Goal: Task Accomplishment & Management: Use online tool/utility

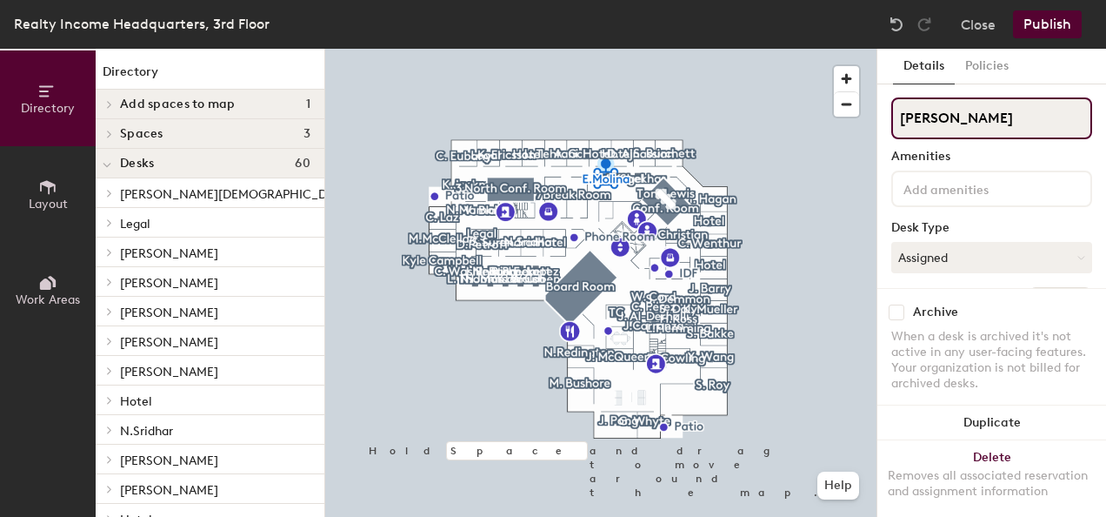
click at [1004, 116] on input "[PERSON_NAME]" at bounding box center [991, 118] width 201 height 42
type input "E"
type input "Hotel"
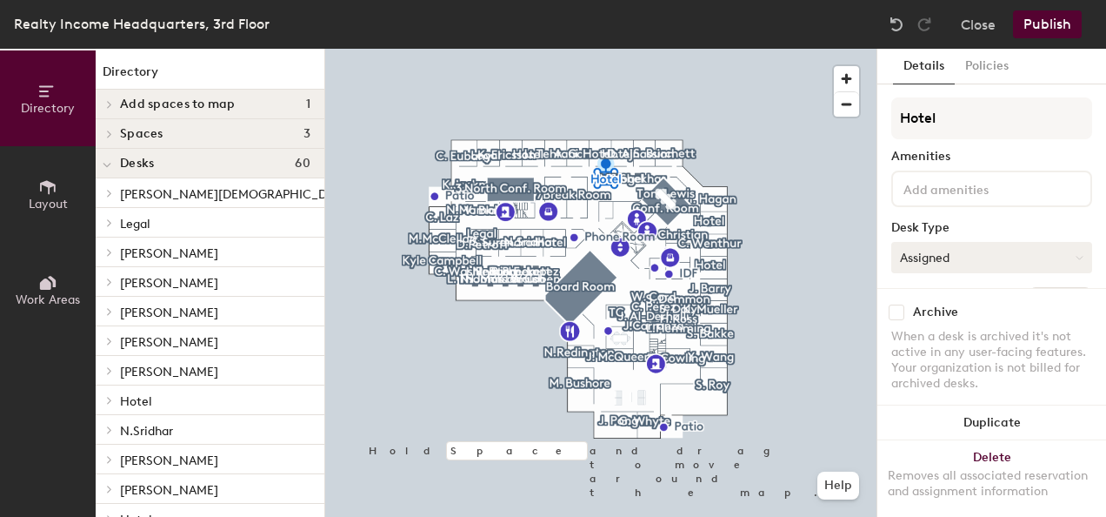
click at [961, 263] on button "Assigned" at bounding box center [991, 257] width 201 height 31
click at [939, 363] on div "Hoteled" at bounding box center [979, 363] width 174 height 26
click at [1042, 17] on button "Publish" at bounding box center [1047, 24] width 69 height 28
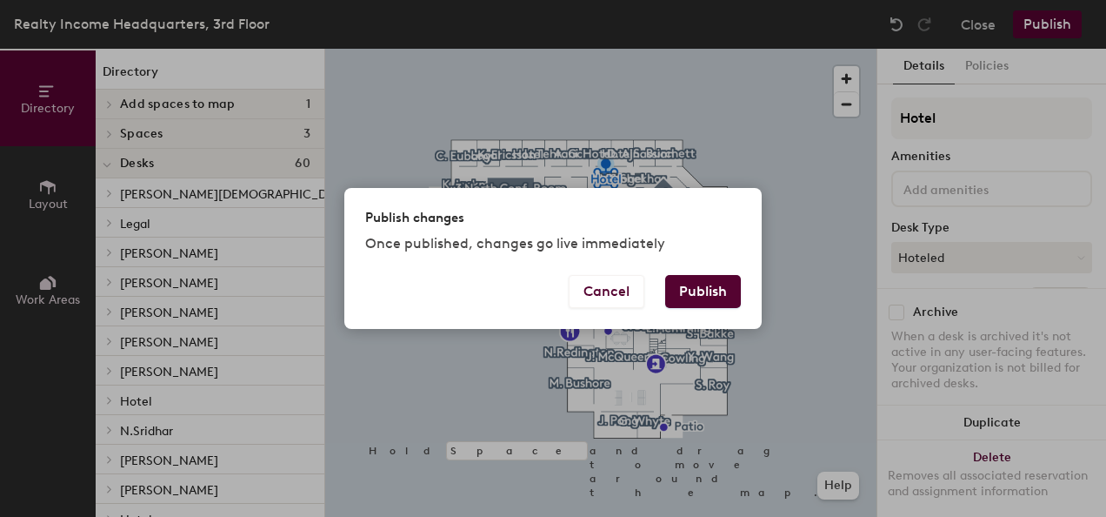
click at [718, 293] on button "Publish" at bounding box center [703, 291] width 76 height 33
